Goal: Find specific page/section: Find specific page/section

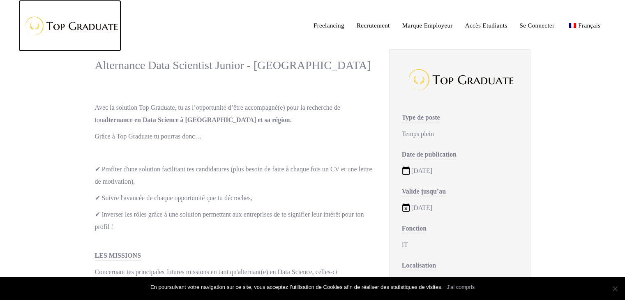
click at [102, 28] on img at bounding box center [69, 25] width 103 height 27
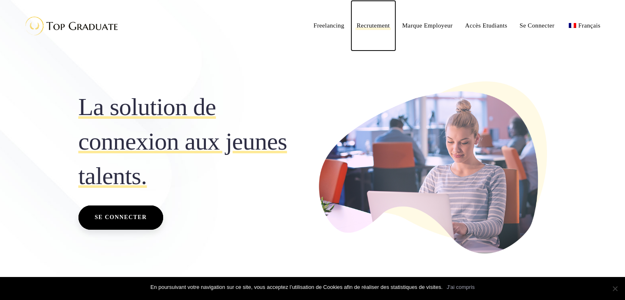
click at [366, 32] on link "Recrutement" at bounding box center [374, 25] width 46 height 51
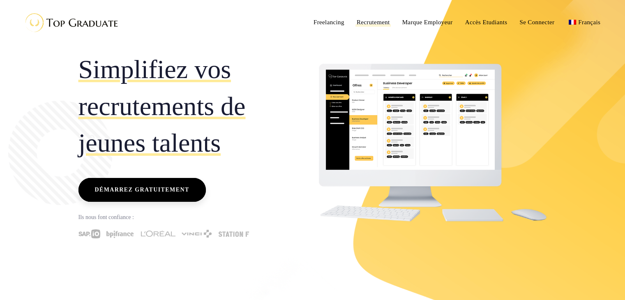
scroll to position [3, 0]
